Goal: Information Seeking & Learning: Check status

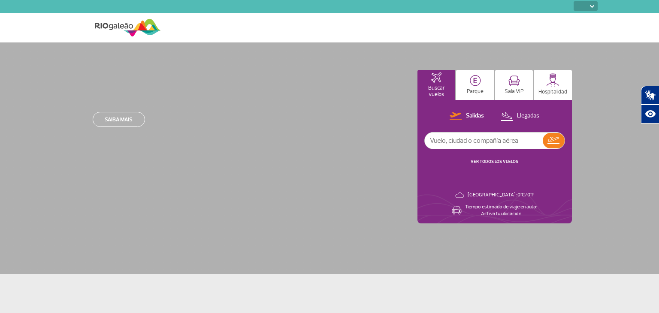
select select
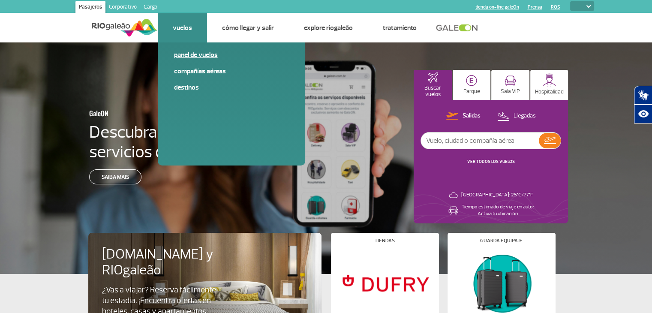
click at [199, 57] on link "Panel de vuelos" at bounding box center [231, 54] width 115 height 9
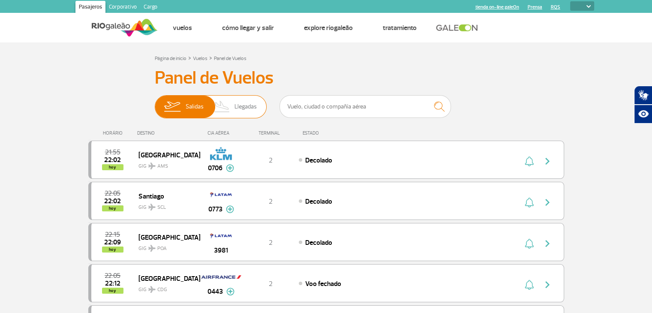
click at [241, 105] on span "Llegadas" at bounding box center [246, 107] width 22 height 22
click at [155, 102] on input "[PERSON_NAME]" at bounding box center [155, 102] width 0 height 0
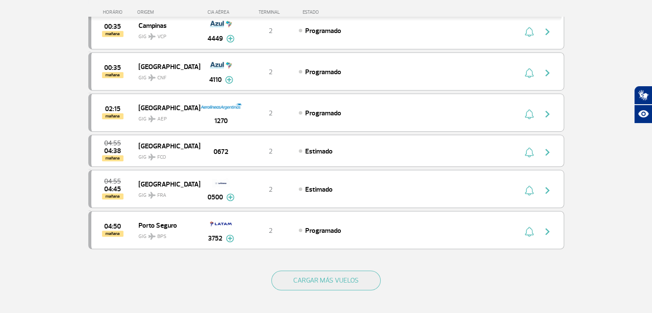
scroll to position [729, 0]
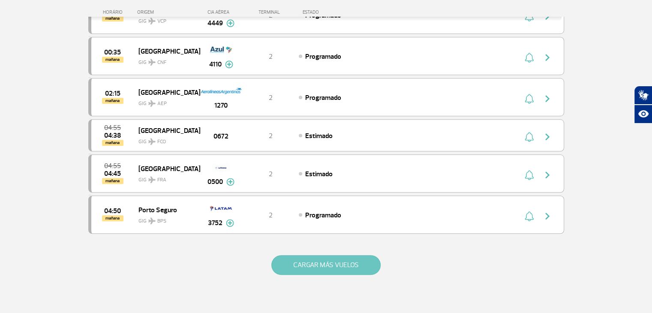
click at [312, 255] on button "CARGAR MÁS VUELOS" at bounding box center [325, 265] width 109 height 20
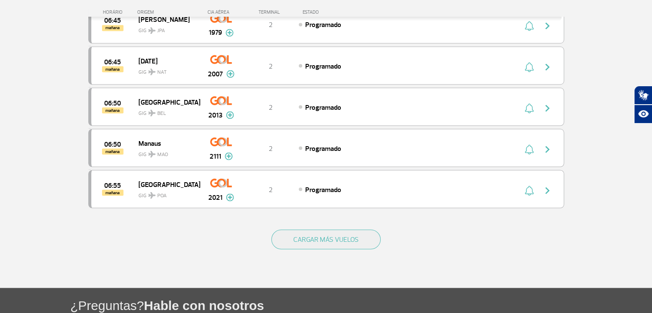
scroll to position [1586, 0]
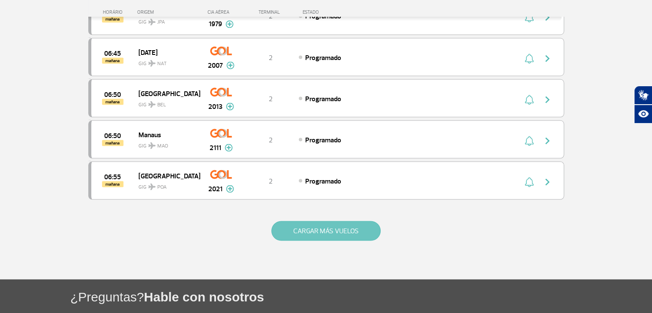
click at [322, 221] on button "CARGAR MÁS VUELOS" at bounding box center [325, 231] width 109 height 20
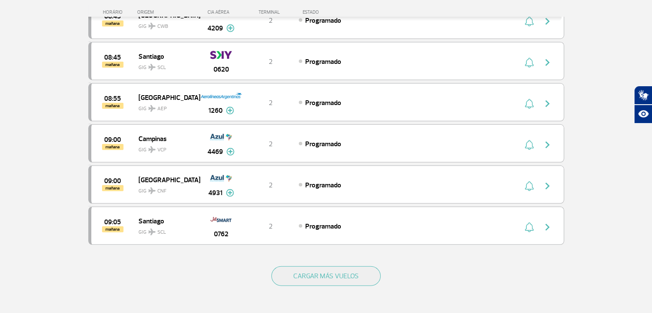
scroll to position [2401, 0]
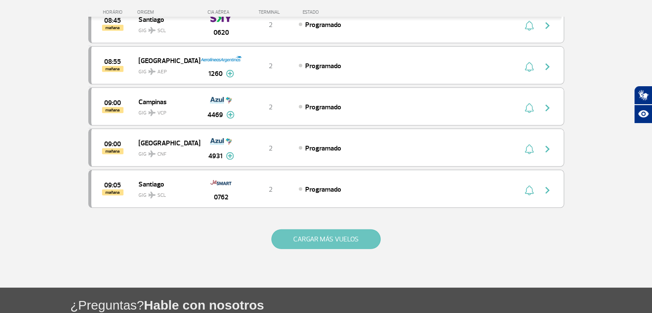
click at [306, 229] on button "CARGAR MÁS VUELOS" at bounding box center [325, 239] width 109 height 20
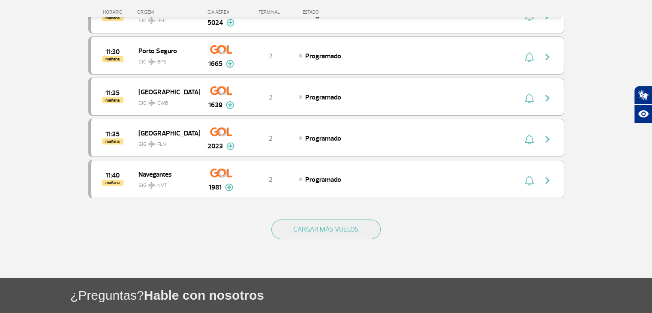
scroll to position [3258, 0]
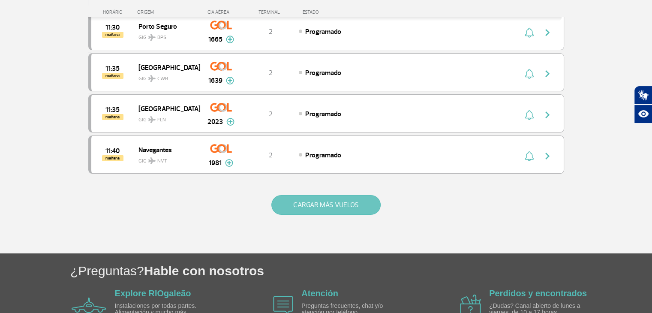
click at [312, 195] on button "CARGAR MÁS VUELOS" at bounding box center [325, 205] width 109 height 20
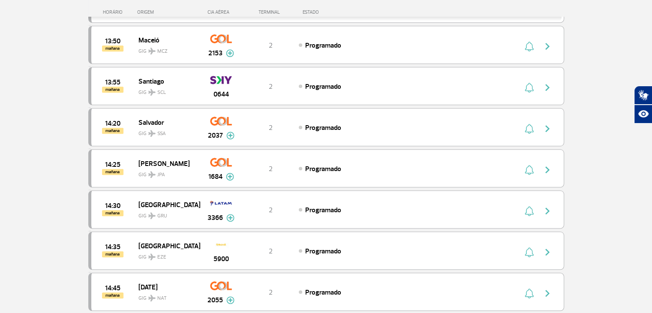
scroll to position [3987, 0]
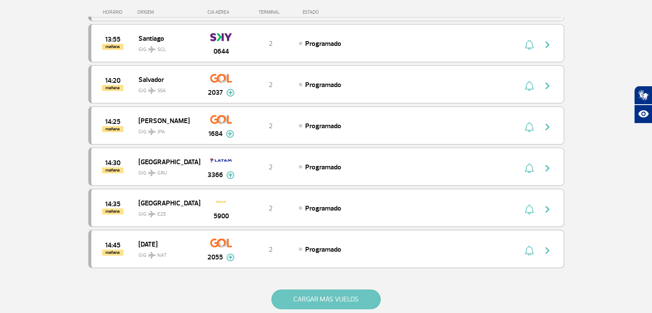
click at [313, 289] on button "CARGAR MÁS VUELOS" at bounding box center [325, 299] width 109 height 20
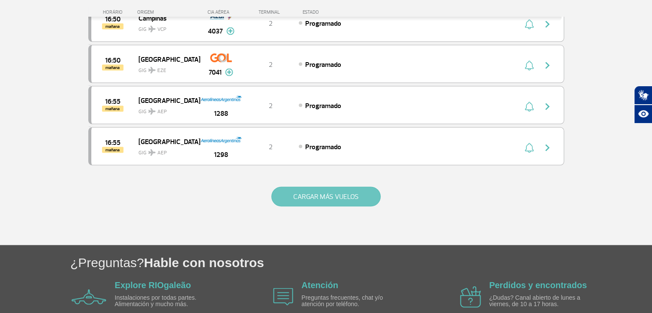
scroll to position [4917, 0]
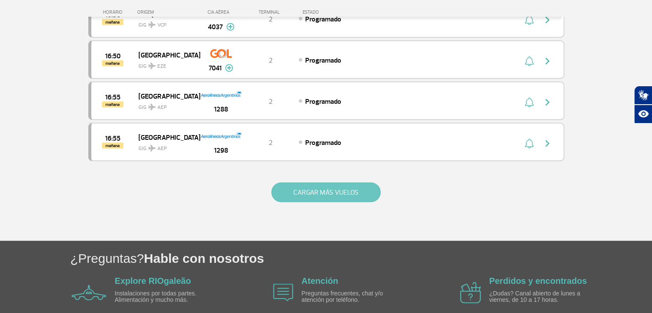
click at [309, 183] on button "CARGAR MÁS VUELOS" at bounding box center [325, 193] width 109 height 20
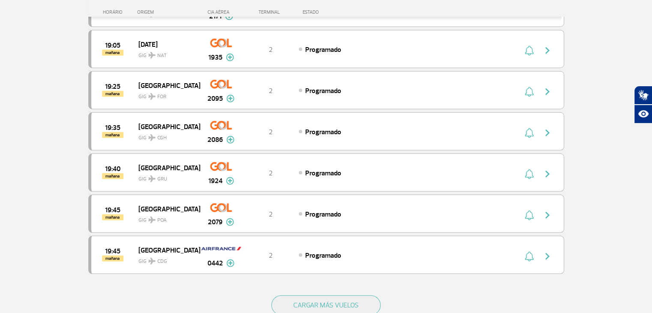
scroll to position [5689, 0]
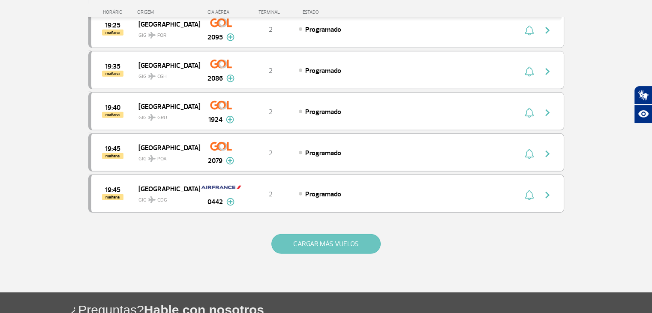
click at [314, 234] on button "CARGAR MÁS VUELOS" at bounding box center [325, 244] width 109 height 20
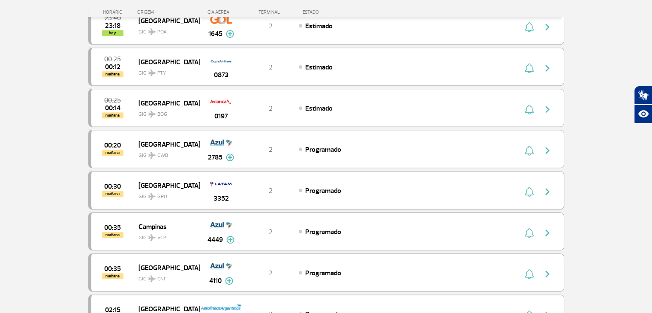
scroll to position [514, 0]
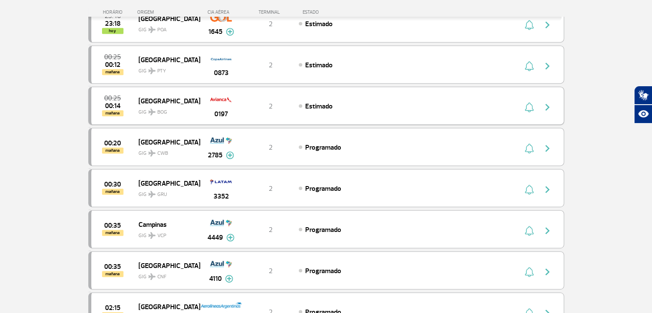
click at [547, 103] on img "button" at bounding box center [547, 107] width 10 height 10
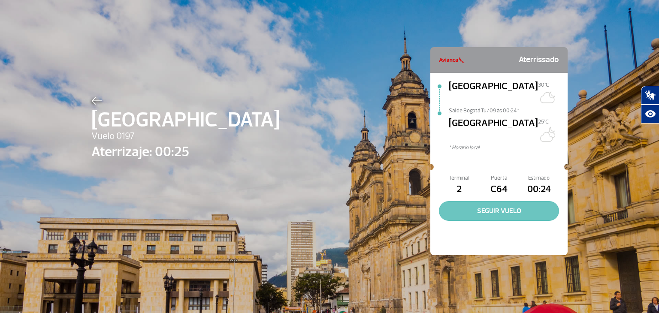
click at [496, 201] on button "SEGUIR VUELO" at bounding box center [499, 211] width 120 height 20
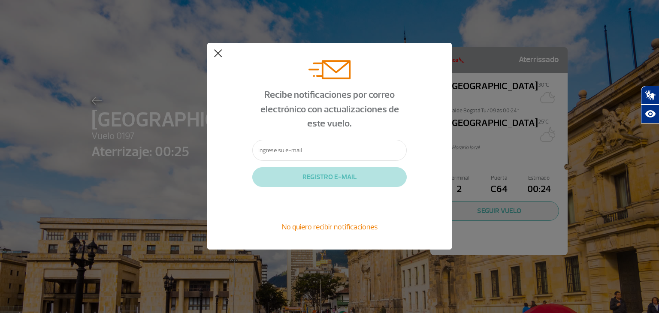
click at [220, 54] on button at bounding box center [218, 53] width 9 height 9
